Goal: Task Accomplishment & Management: Complete application form

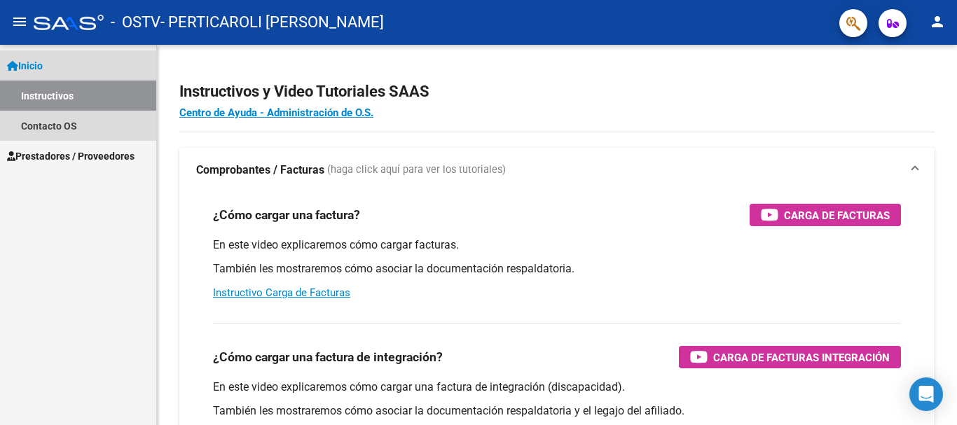
click at [39, 69] on span "Inicio" at bounding box center [25, 65] width 36 height 15
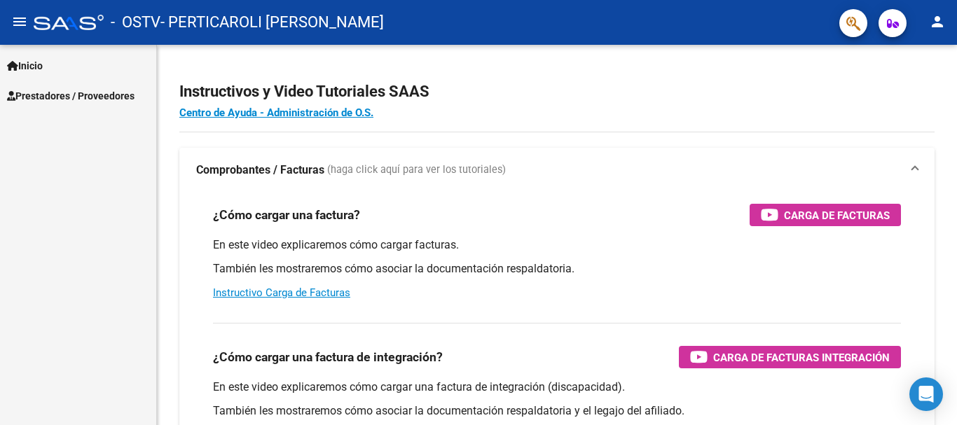
click at [55, 89] on span "Prestadores / Proveedores" at bounding box center [71, 95] width 128 height 15
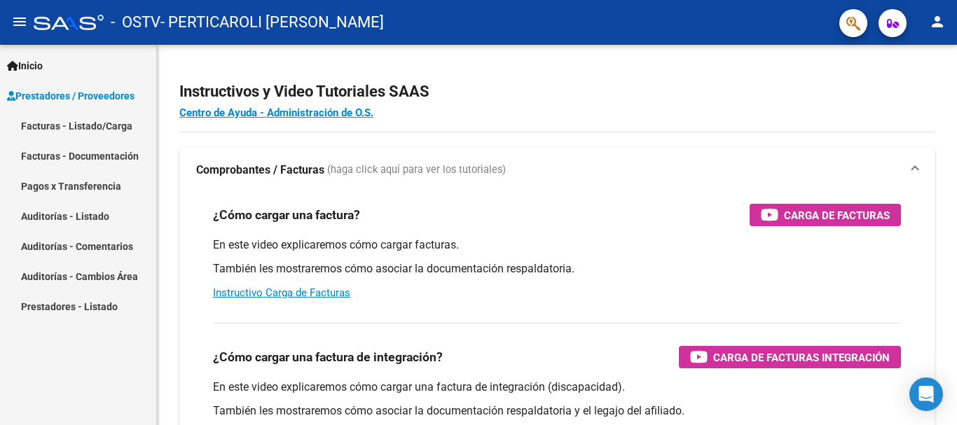
click at [61, 123] on link "Facturas - Listado/Carga" at bounding box center [78, 126] width 156 height 30
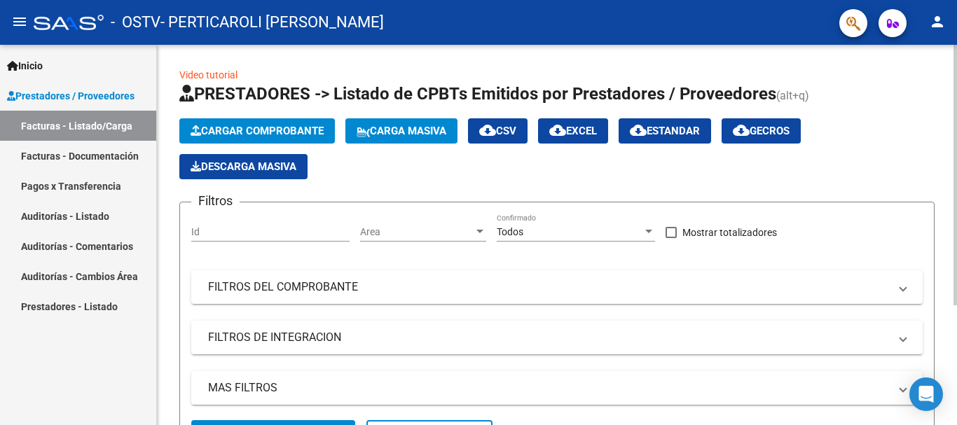
click at [284, 132] on span "Cargar Comprobante" at bounding box center [257, 131] width 133 height 13
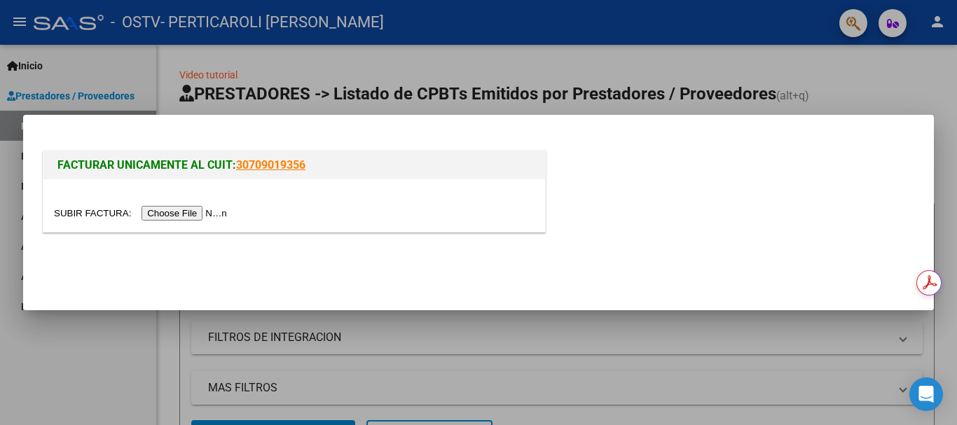
click at [217, 212] on input "file" at bounding box center [142, 213] width 177 height 15
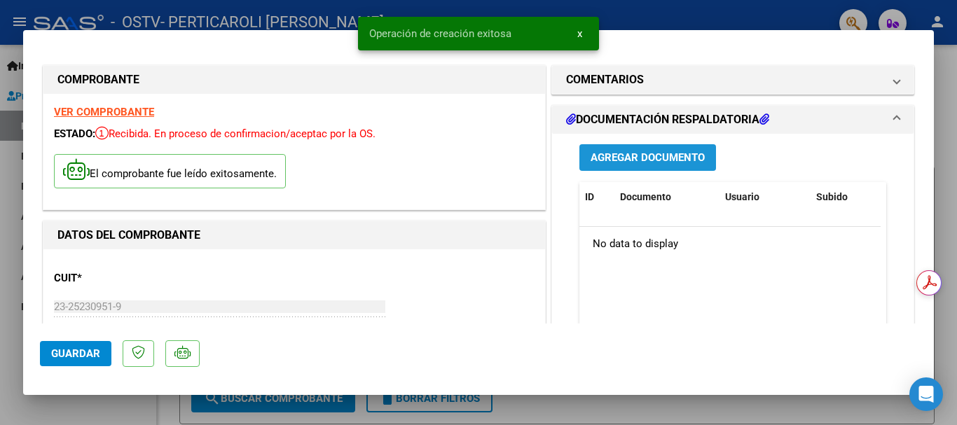
click at [655, 160] on span "Agregar Documento" at bounding box center [648, 158] width 114 height 13
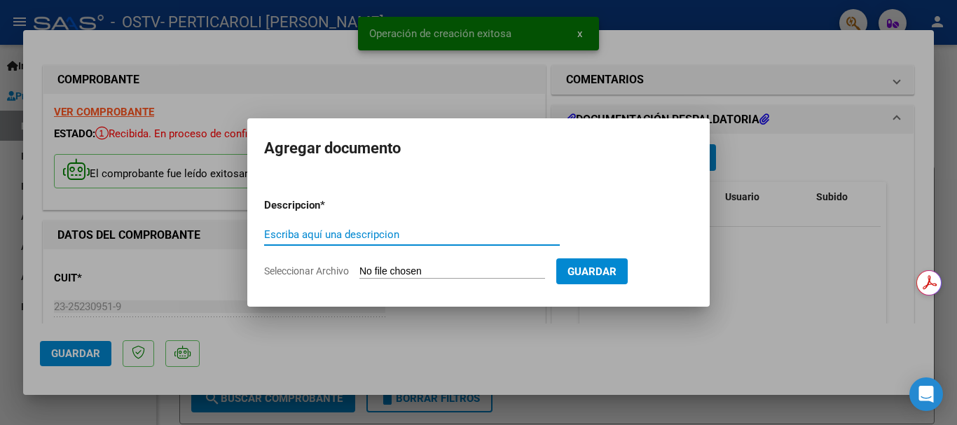
click at [402, 237] on input "Escriba aquí una descripcion" at bounding box center [412, 234] width 296 height 13
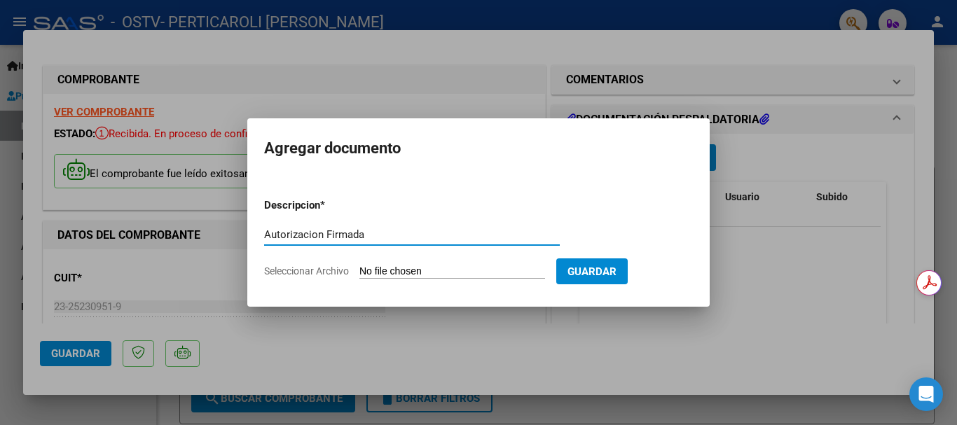
type input "Autorizacion Firmada"
click at [433, 271] on input "Seleccionar Archivo" at bounding box center [453, 272] width 186 height 13
type input "C:\fakepath\Autorizacion Firmada OSTV 09-2025.pdf"
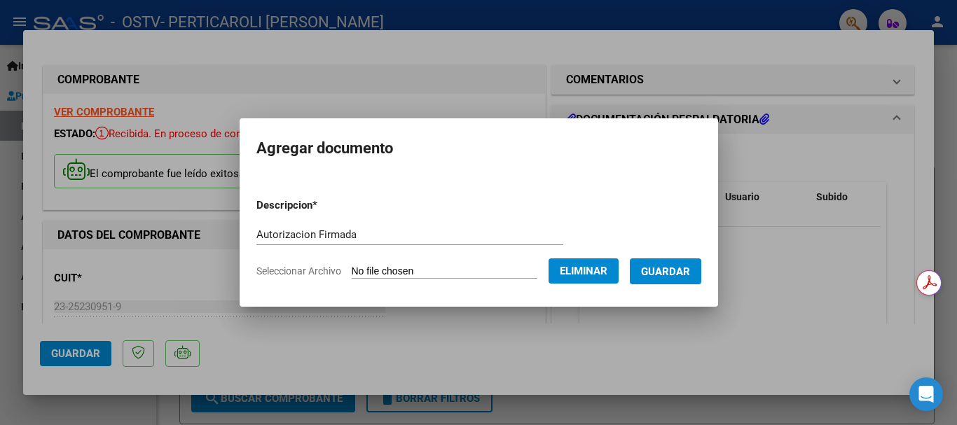
click at [674, 272] on span "Guardar" at bounding box center [665, 272] width 49 height 13
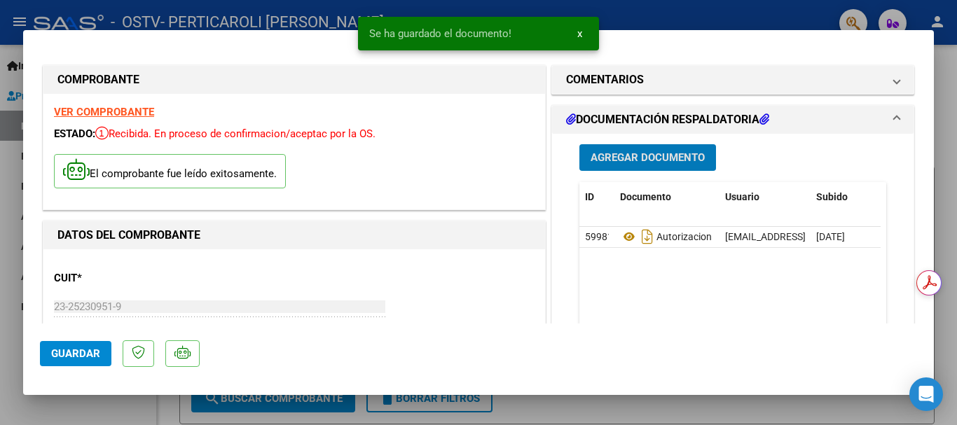
click at [64, 356] on span "Guardar" at bounding box center [75, 354] width 49 height 13
click at [88, 405] on div at bounding box center [478, 212] width 957 height 425
type input "$ 0,00"
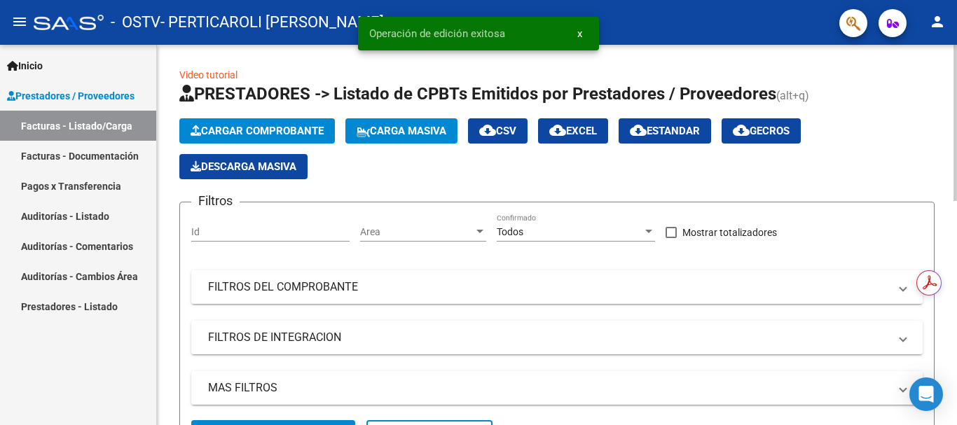
click at [262, 132] on span "Cargar Comprobante" at bounding box center [257, 131] width 133 height 13
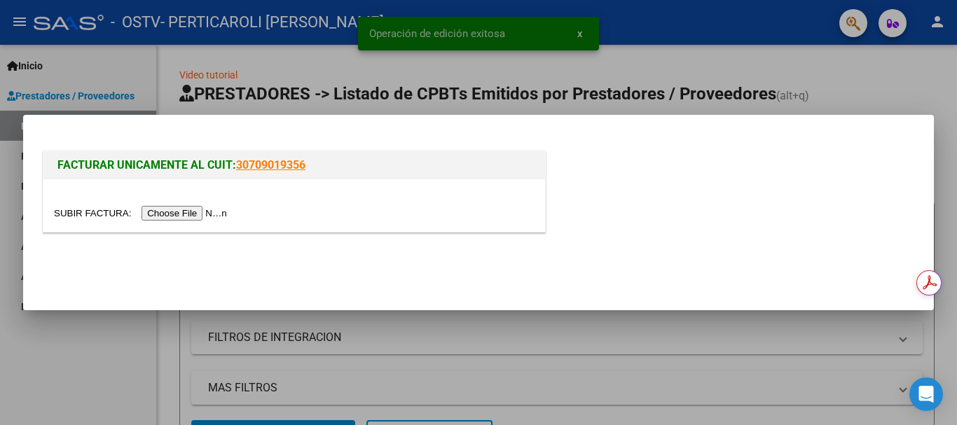
click at [213, 217] on input "file" at bounding box center [142, 213] width 177 height 15
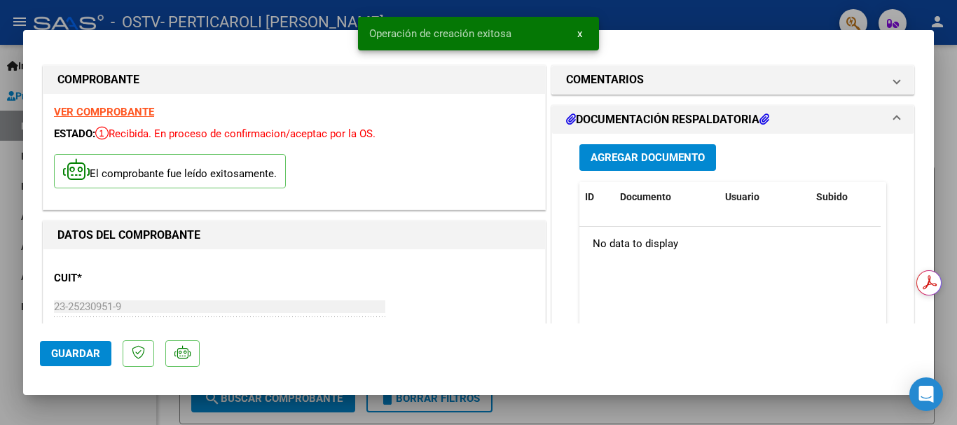
click at [584, 170] on button "Agregar Documento" at bounding box center [648, 157] width 137 height 26
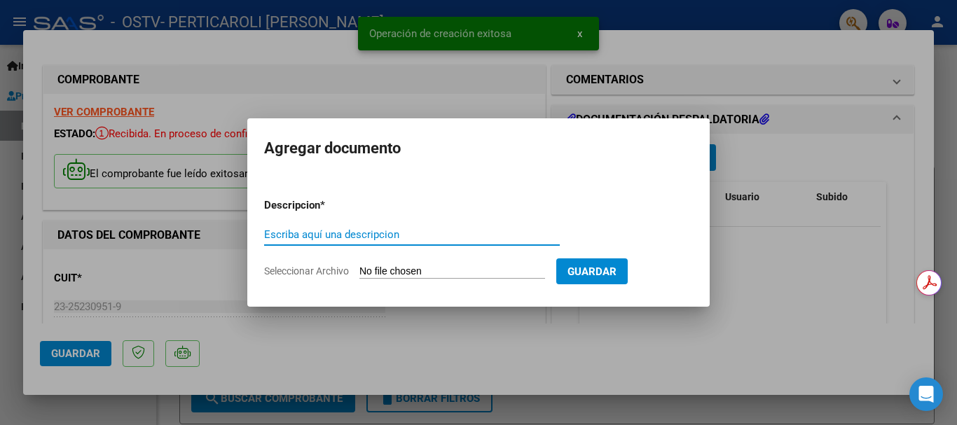
click at [428, 238] on input "Escriba aquí una descripcion" at bounding box center [412, 234] width 296 height 13
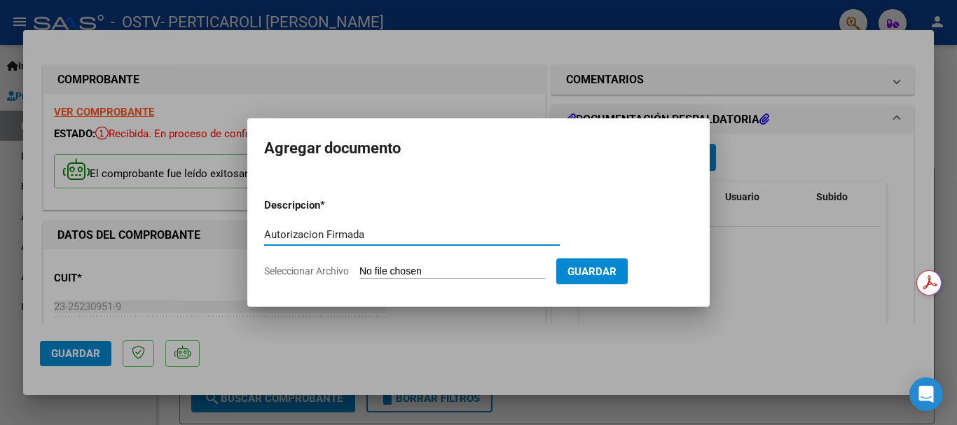
type input "Autorizacion Firmada"
click at [434, 266] on input "Seleccionar Archivo" at bounding box center [453, 272] width 186 height 13
type input "C:\fakepath\Autorizacion Firmada OSTV 09-2025.pdf"
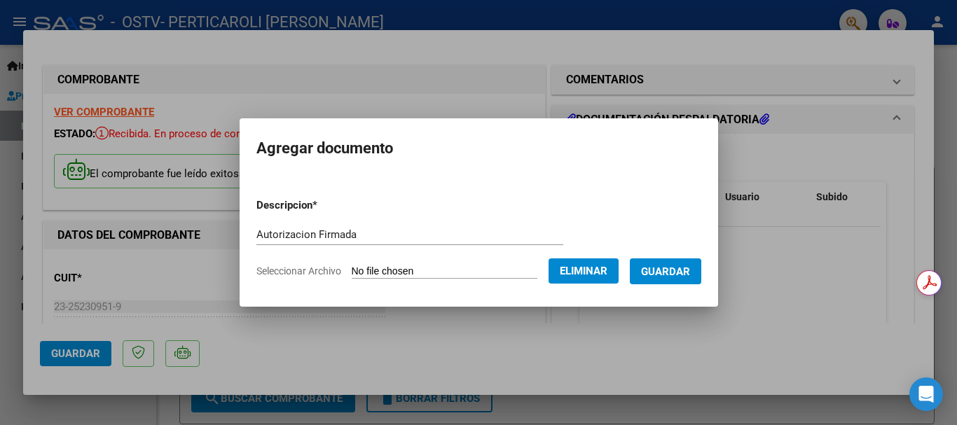
click at [663, 287] on form "Descripcion * Autorizacion Firmada Escriba aquí una descripcion Seleccionar Arc…" at bounding box center [479, 238] width 445 height 102
click at [665, 278] on button "Guardar" at bounding box center [665, 272] width 71 height 26
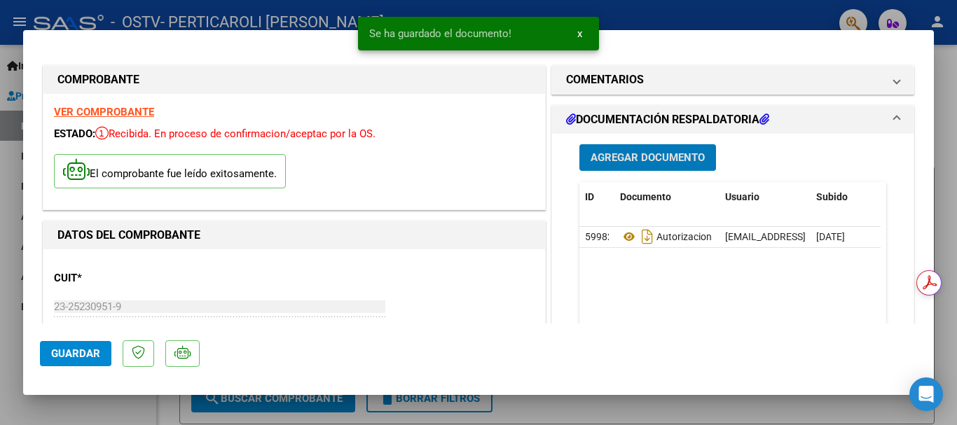
click at [81, 353] on span "Guardar" at bounding box center [75, 354] width 49 height 13
click at [84, 406] on div at bounding box center [478, 212] width 957 height 425
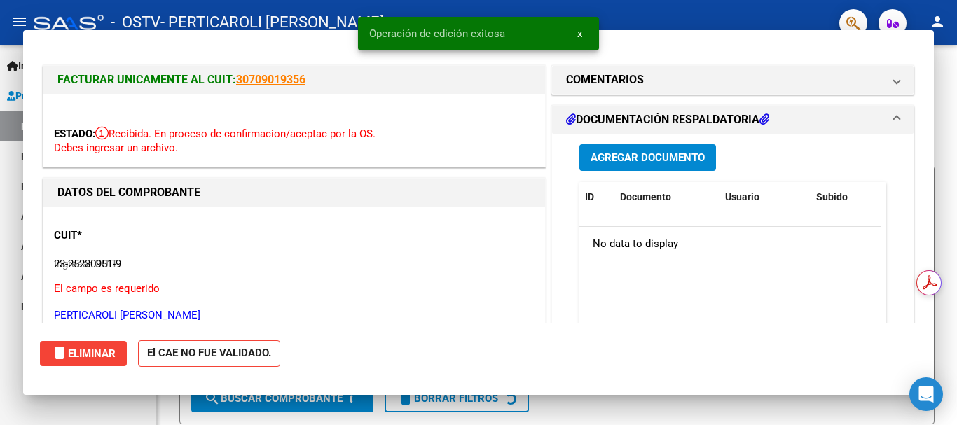
type input "$ 0,00"
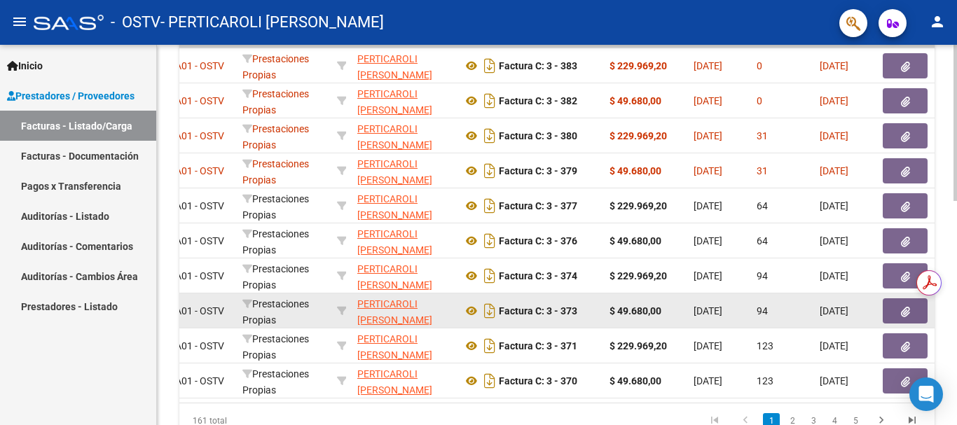
scroll to position [264, 0]
